Goal: Transaction & Acquisition: Book appointment/travel/reservation

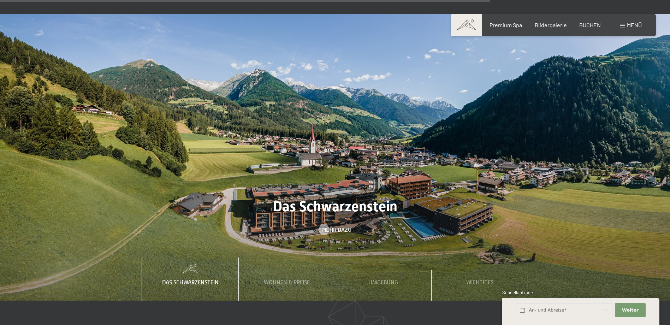
scroll to position [3002, 0]
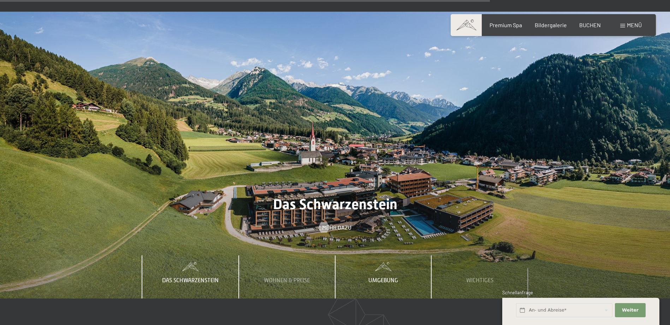
click at [389, 277] on span "Umgebung" at bounding box center [383, 280] width 30 height 6
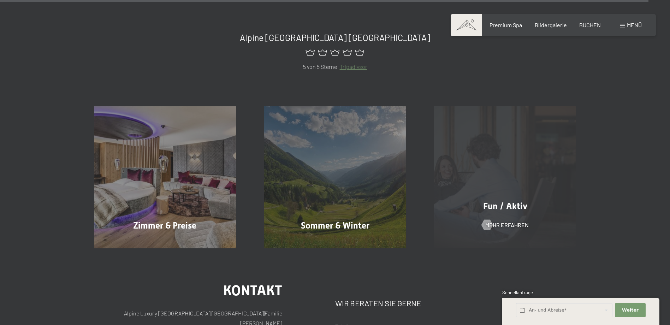
scroll to position [3891, 0]
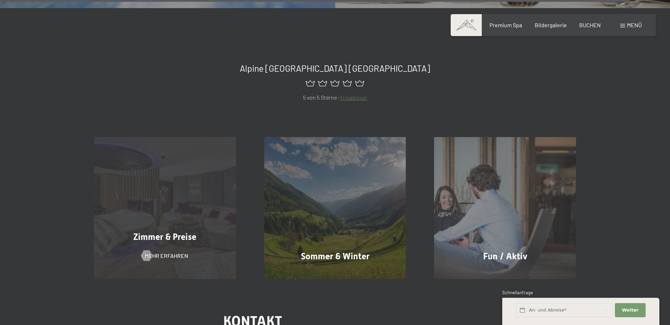
click at [170, 232] on span "Zimmer & Preise" at bounding box center [164, 237] width 63 height 10
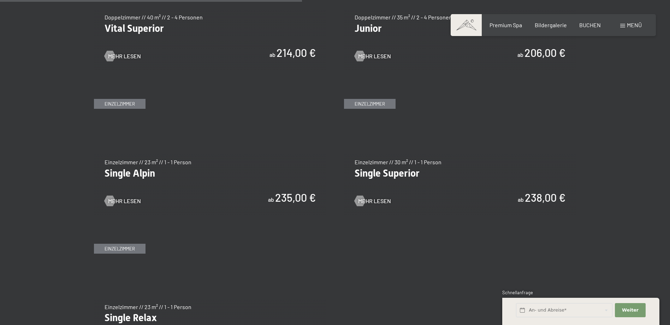
scroll to position [989, 0]
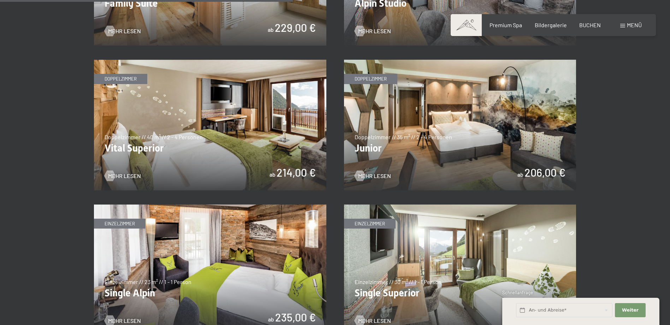
click at [477, 140] on img at bounding box center [460, 125] width 232 height 131
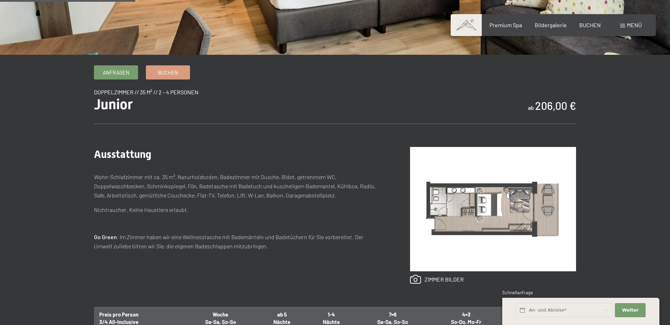
scroll to position [177, 0]
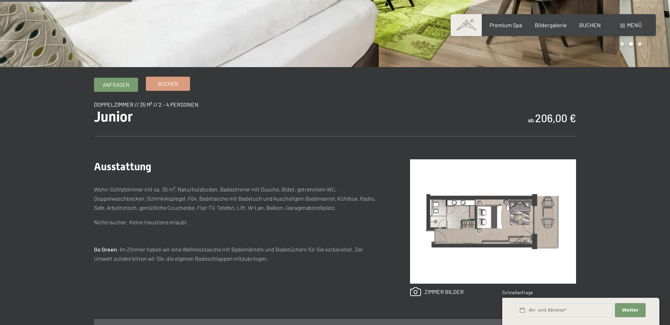
click at [167, 83] on span "Buchen" at bounding box center [168, 83] width 20 height 7
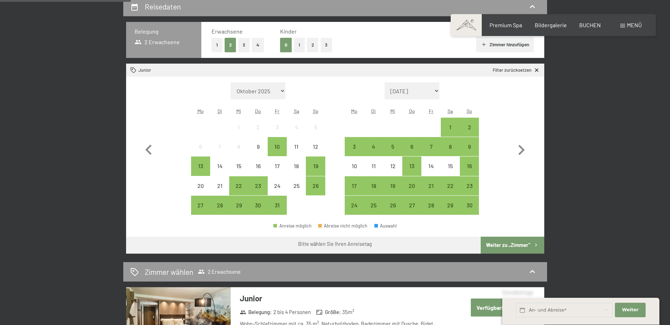
scroll to position [177, 0]
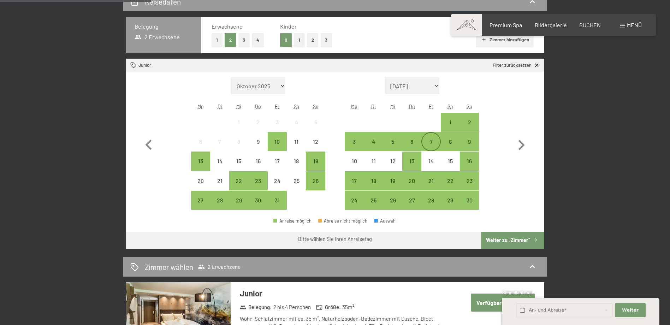
click at [433, 142] on div "7" at bounding box center [431, 148] width 18 height 18
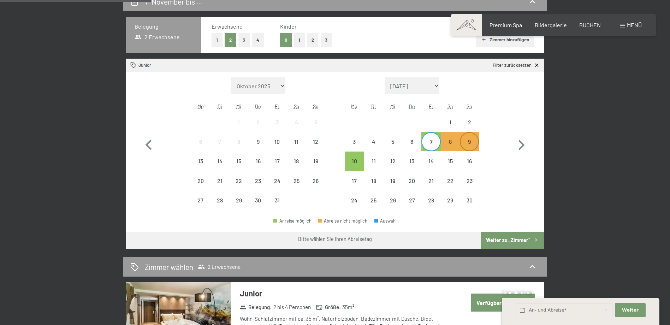
click at [471, 142] on div "9" at bounding box center [470, 148] width 18 height 18
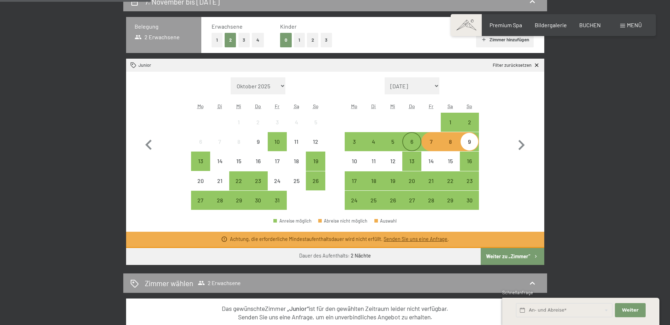
click at [412, 144] on div "6" at bounding box center [412, 148] width 18 height 18
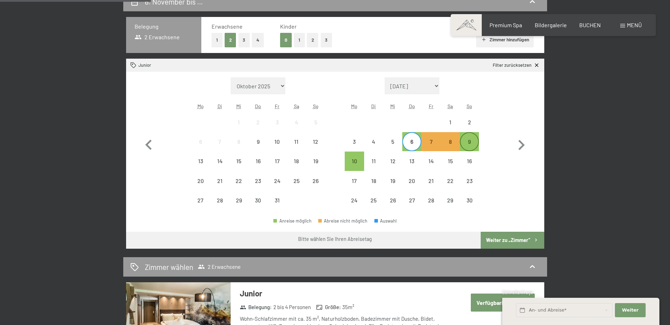
click at [467, 143] on div "9" at bounding box center [470, 148] width 18 height 18
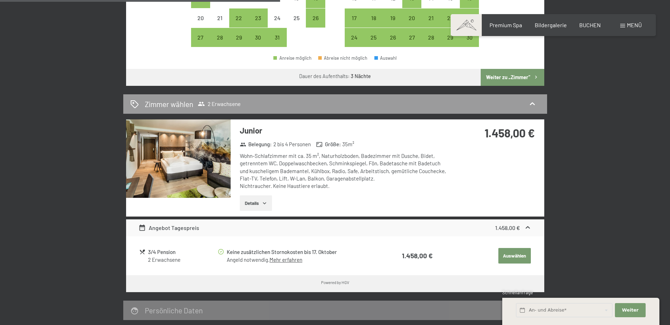
scroll to position [353, 0]
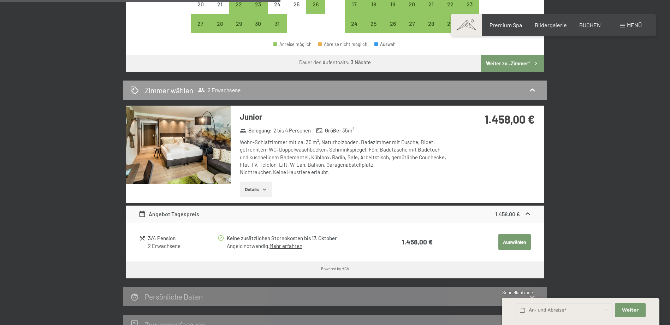
click at [262, 188] on icon "button" at bounding box center [265, 189] width 6 height 6
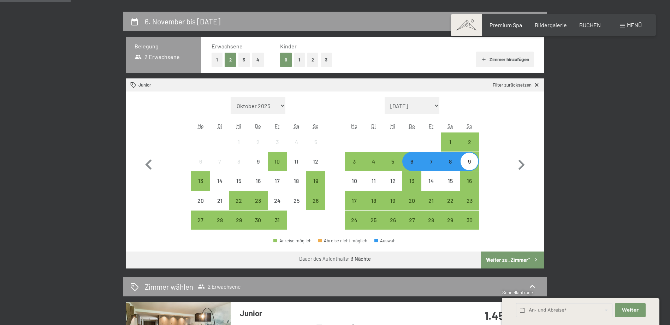
scroll to position [177, 0]
